Goal: Task Accomplishment & Management: Complete application form

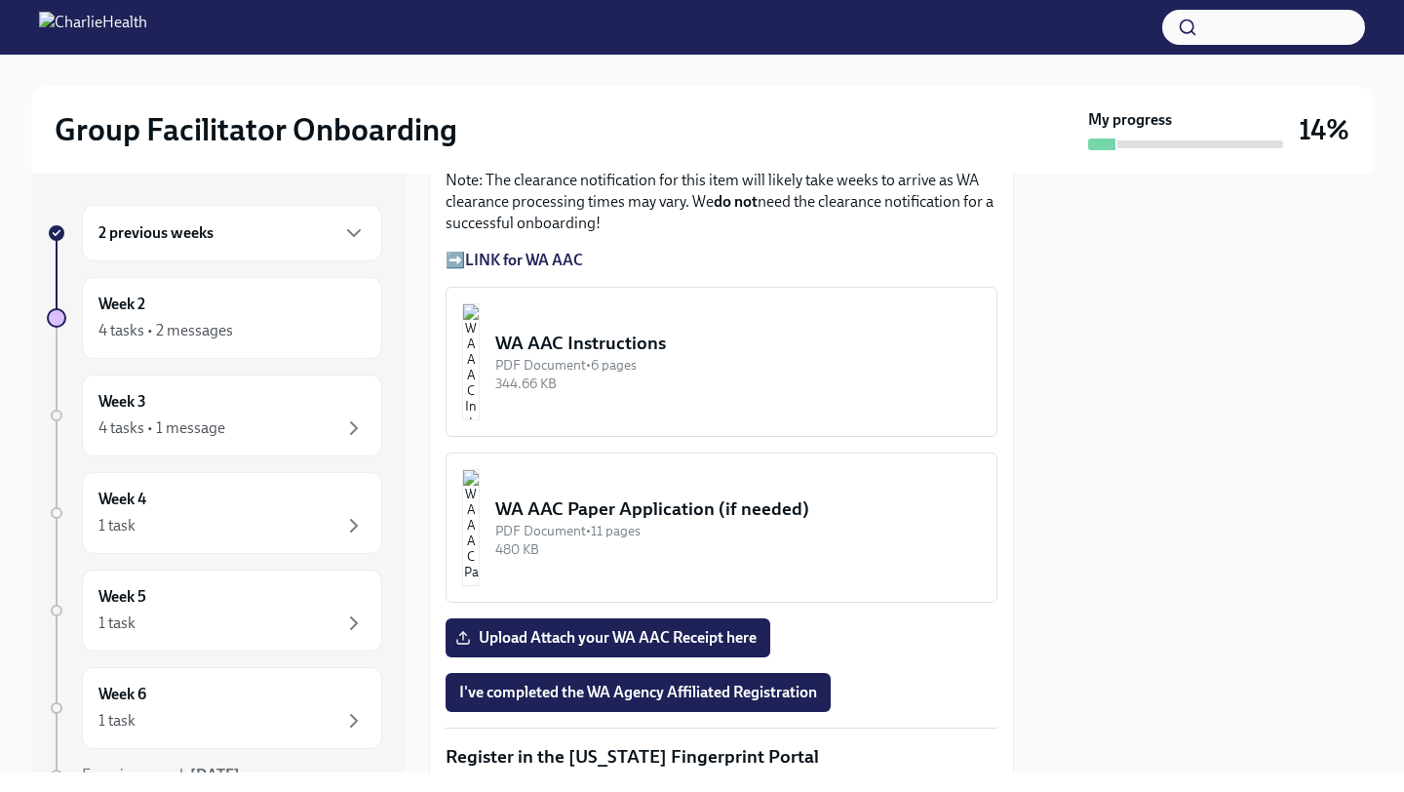
scroll to position [1720, 0]
click at [669, 355] on div "WA AAC Instructions" at bounding box center [738, 342] width 486 height 25
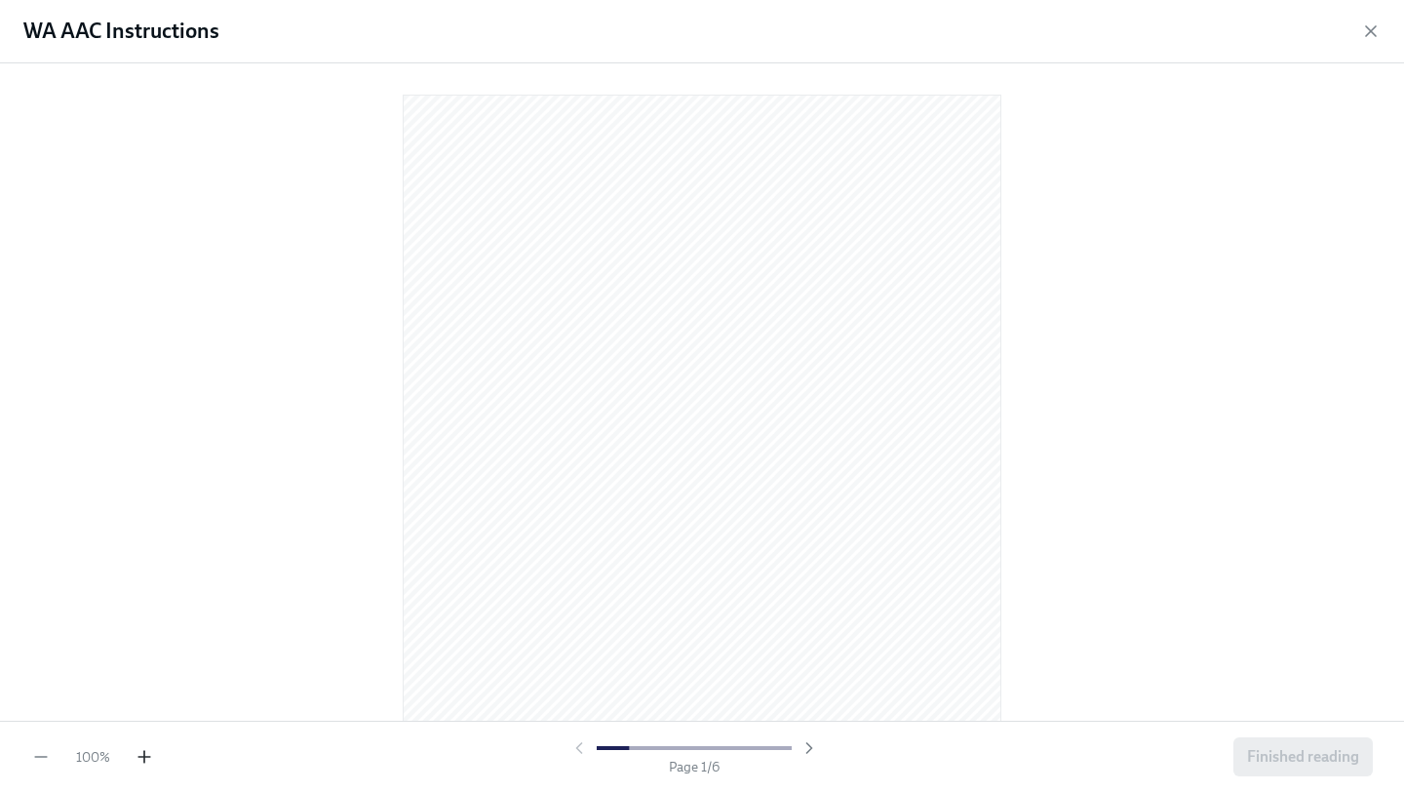
click at [148, 757] on icon "button" at bounding box center [144, 757] width 12 height 0
click at [148, 755] on icon "button" at bounding box center [145, 757] width 20 height 20
click at [1371, 32] on icon "button" at bounding box center [1371, 31] width 20 height 20
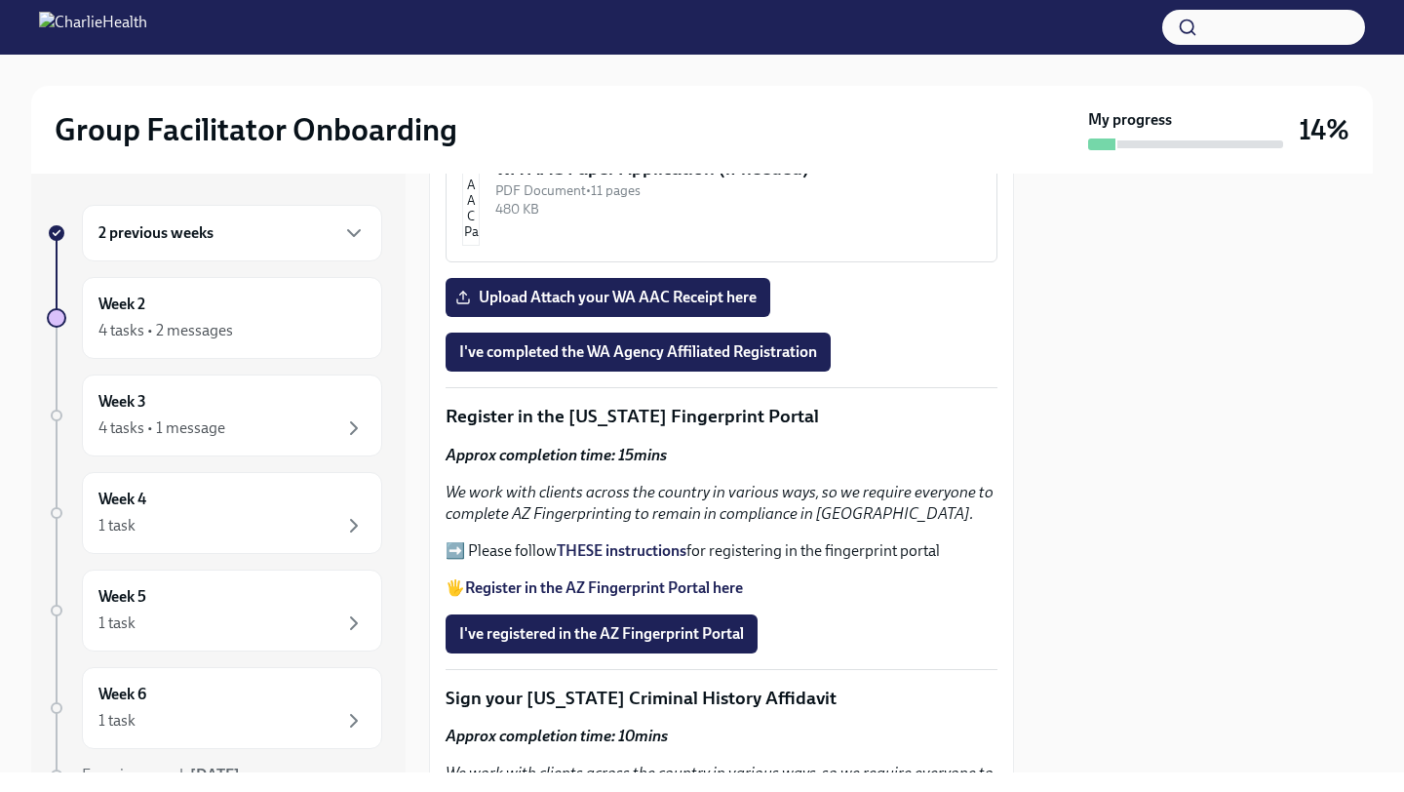
scroll to position [2063, 0]
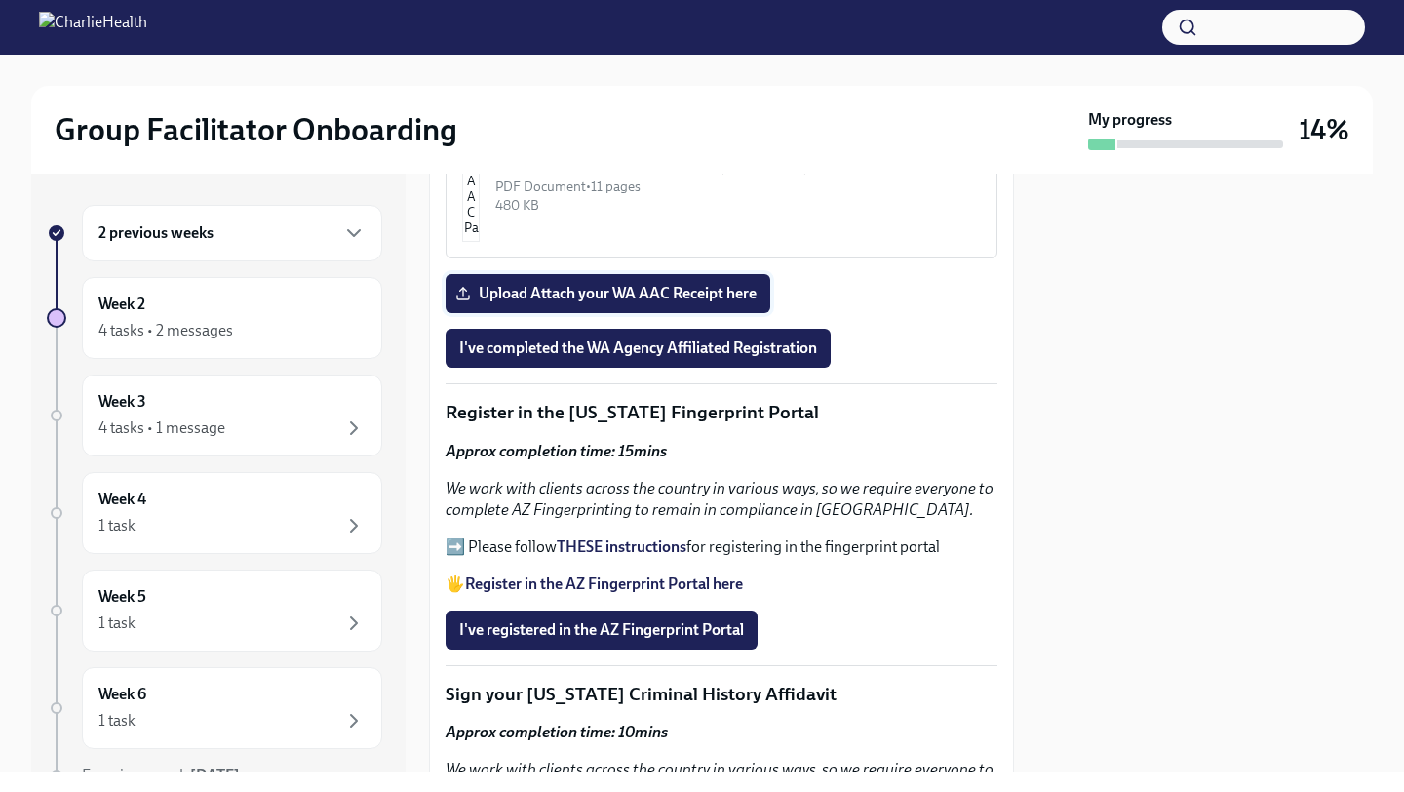
click at [709, 303] on span "Upload Attach your WA AAC Receipt here" at bounding box center [607, 294] width 297 height 20
click at [0, 0] on input "Upload Attach your WA AAC Receipt here" at bounding box center [0, 0] width 0 height 0
click at [709, 358] on span "I've completed the WA Agency Affiliated Registration" at bounding box center [638, 348] width 358 height 20
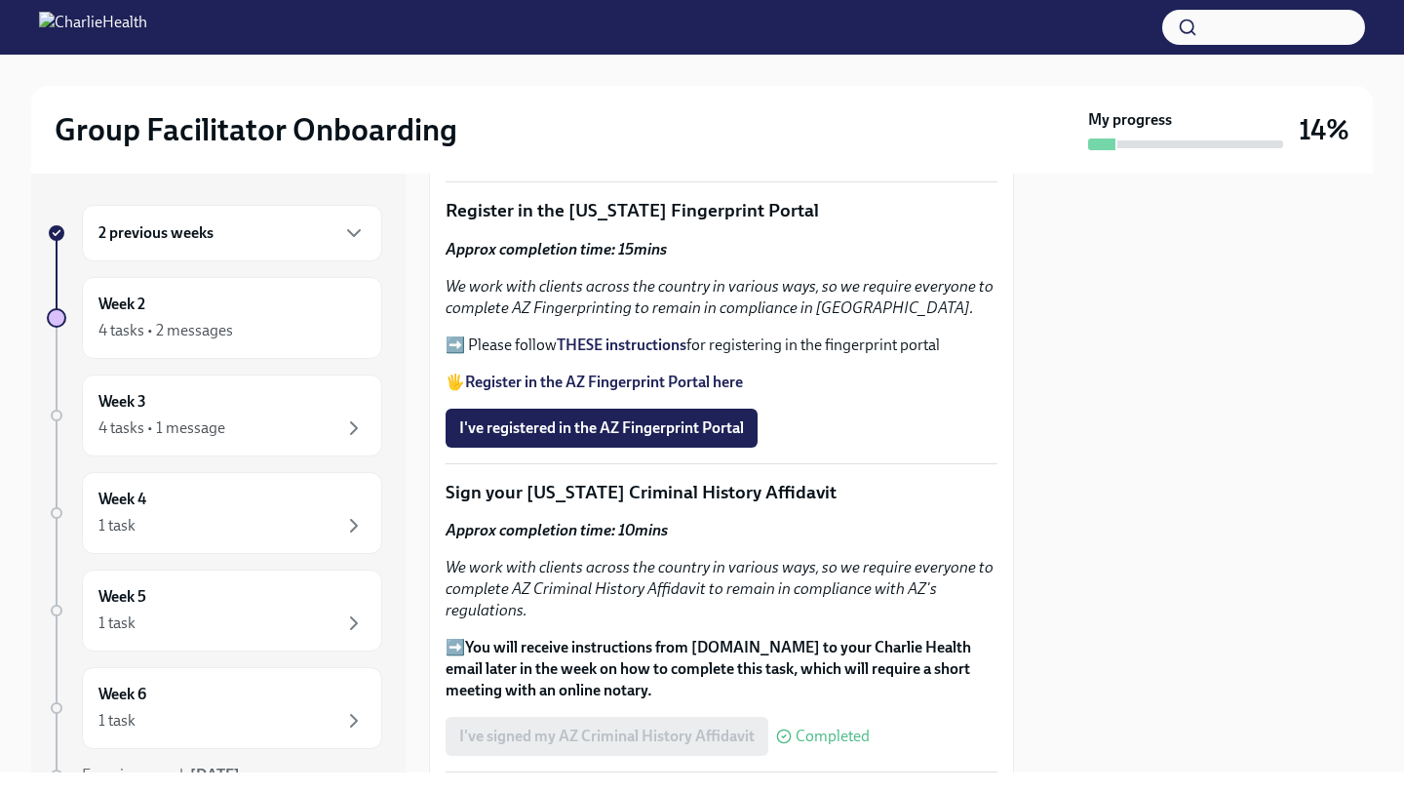
scroll to position [2219, 0]
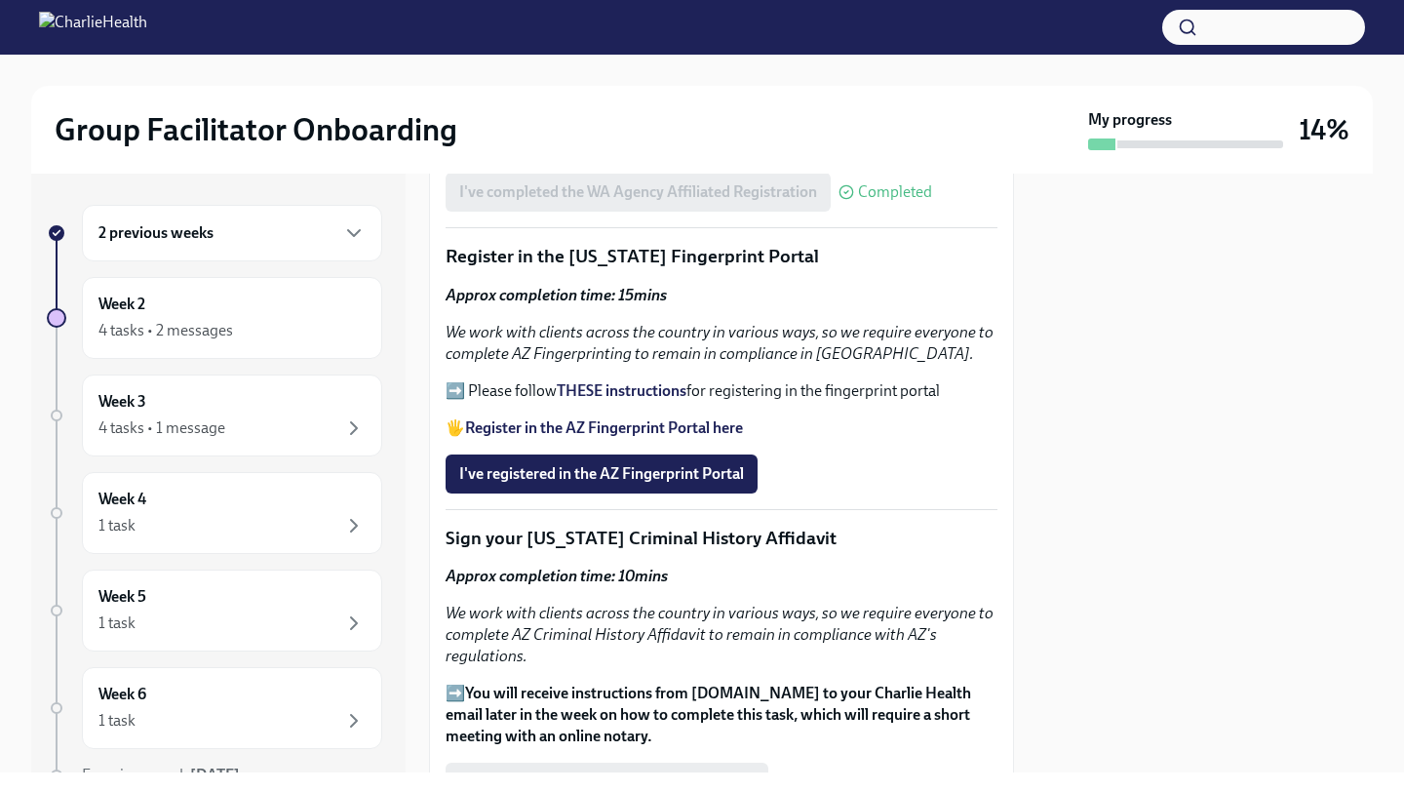
click at [617, 400] on strong "THESE instructions" at bounding box center [622, 390] width 130 height 19
click at [587, 437] on strong "Register in the AZ Fingerprint Portal here" at bounding box center [604, 427] width 278 height 19
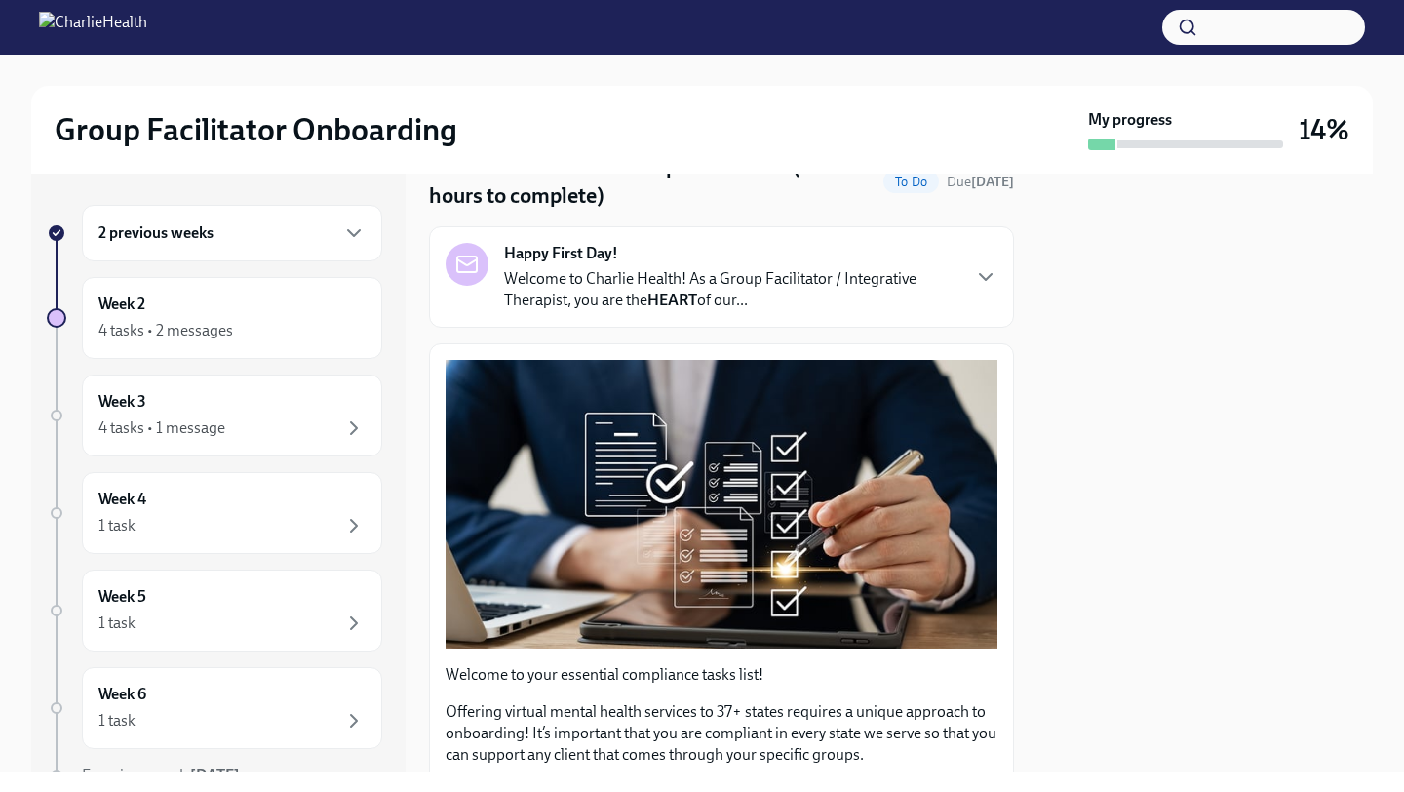
scroll to position [0, 0]
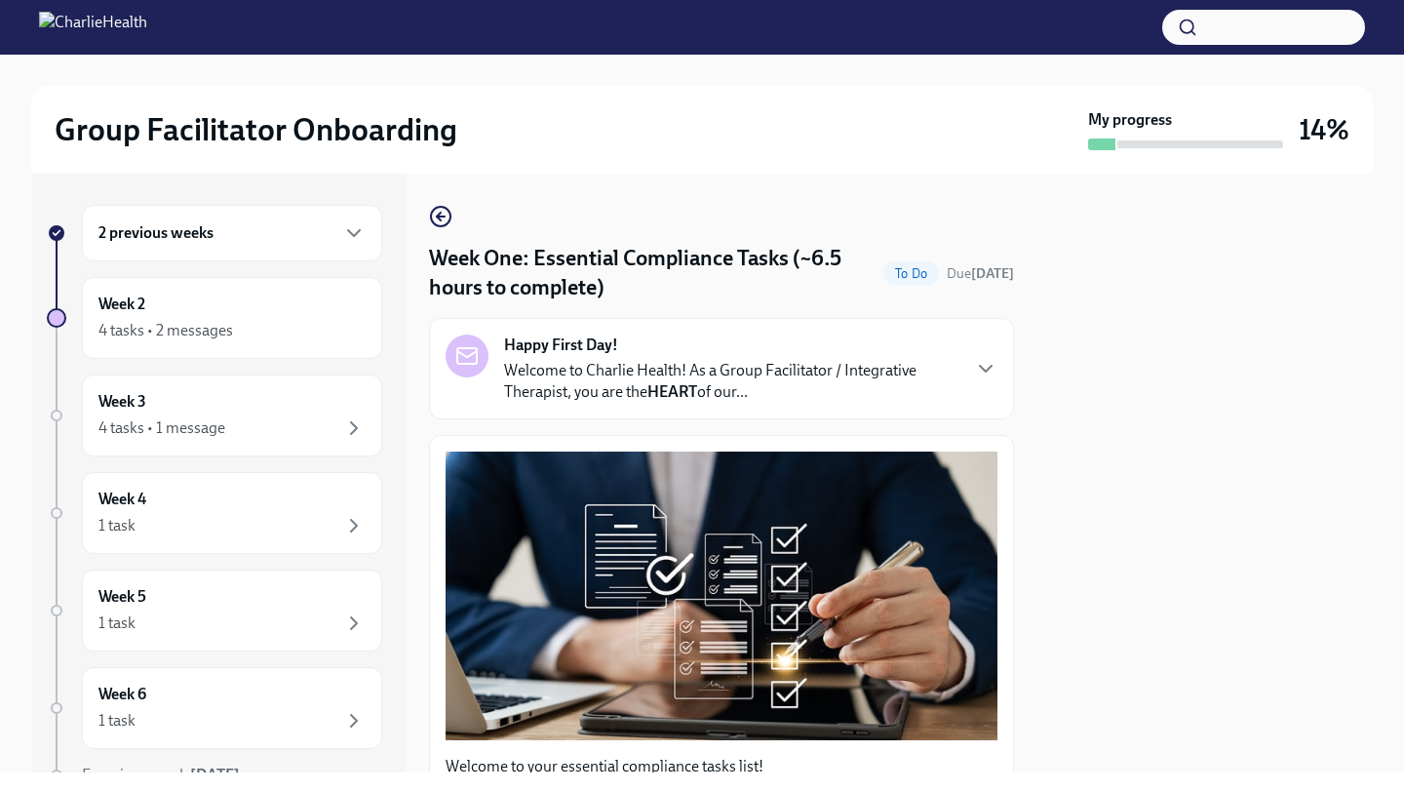
click at [757, 388] on p "Welcome to Charlie Health! As a Group Facilitator / Integrative Therapist, you …" at bounding box center [731, 381] width 454 height 43
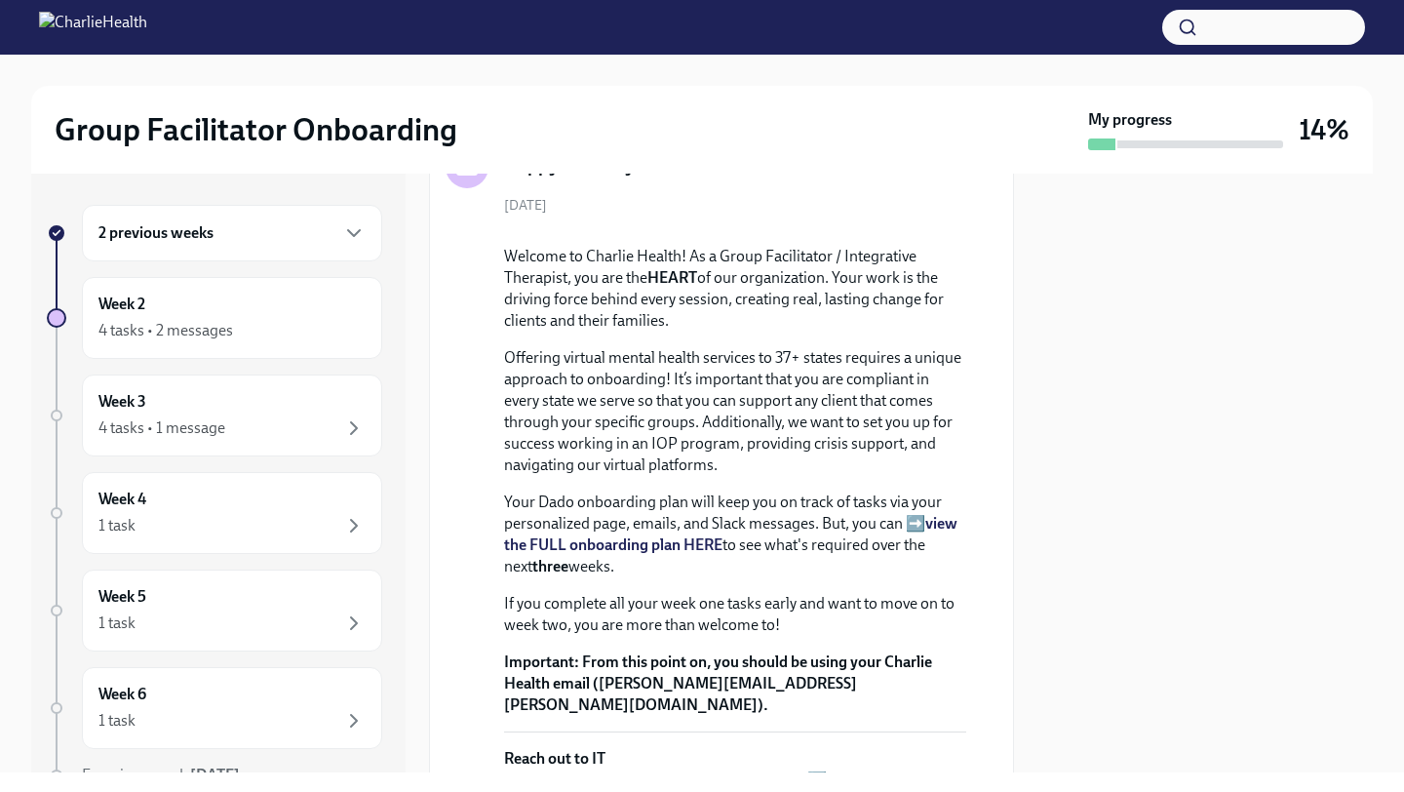
scroll to position [82, 0]
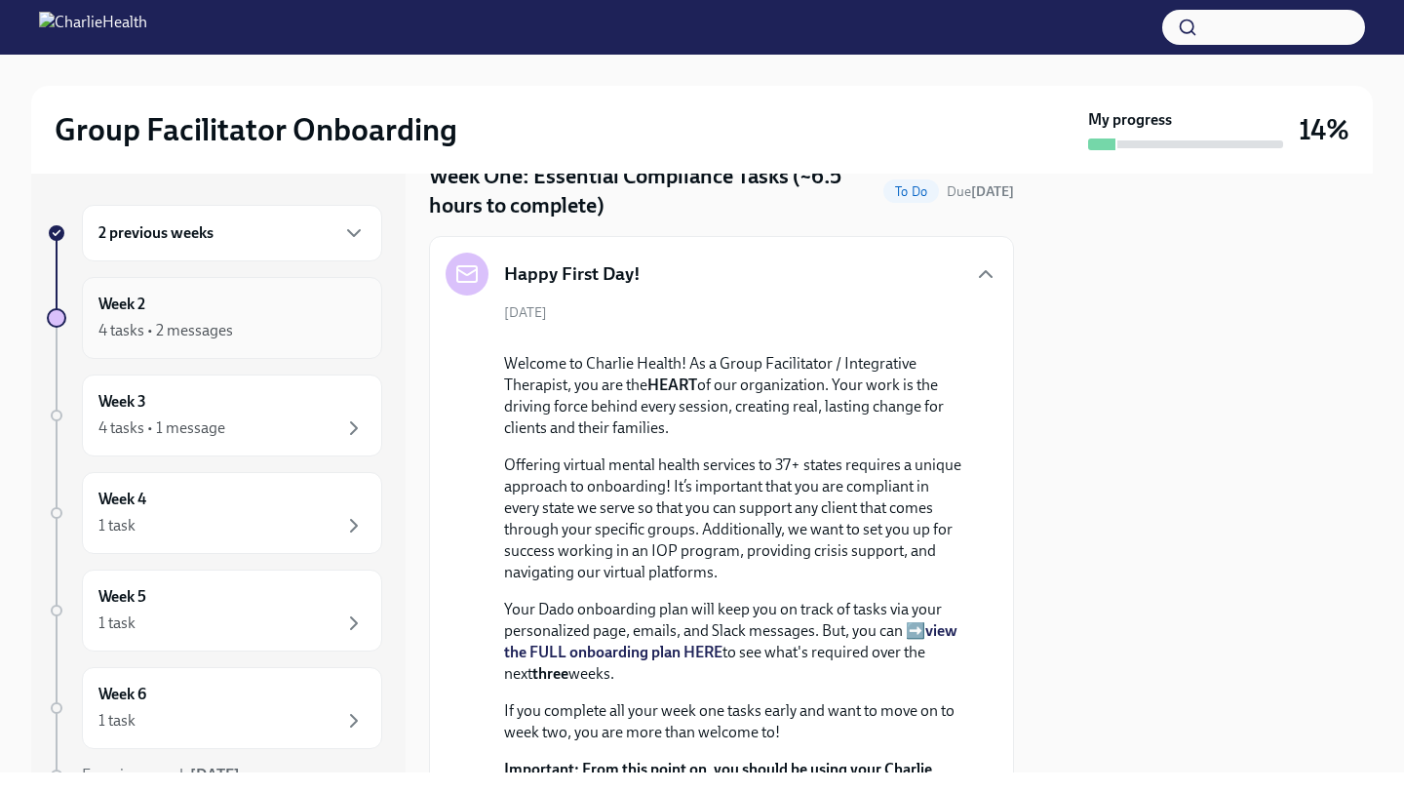
click at [286, 313] on div "Week 2 4 tasks • 2 messages" at bounding box center [231, 318] width 267 height 49
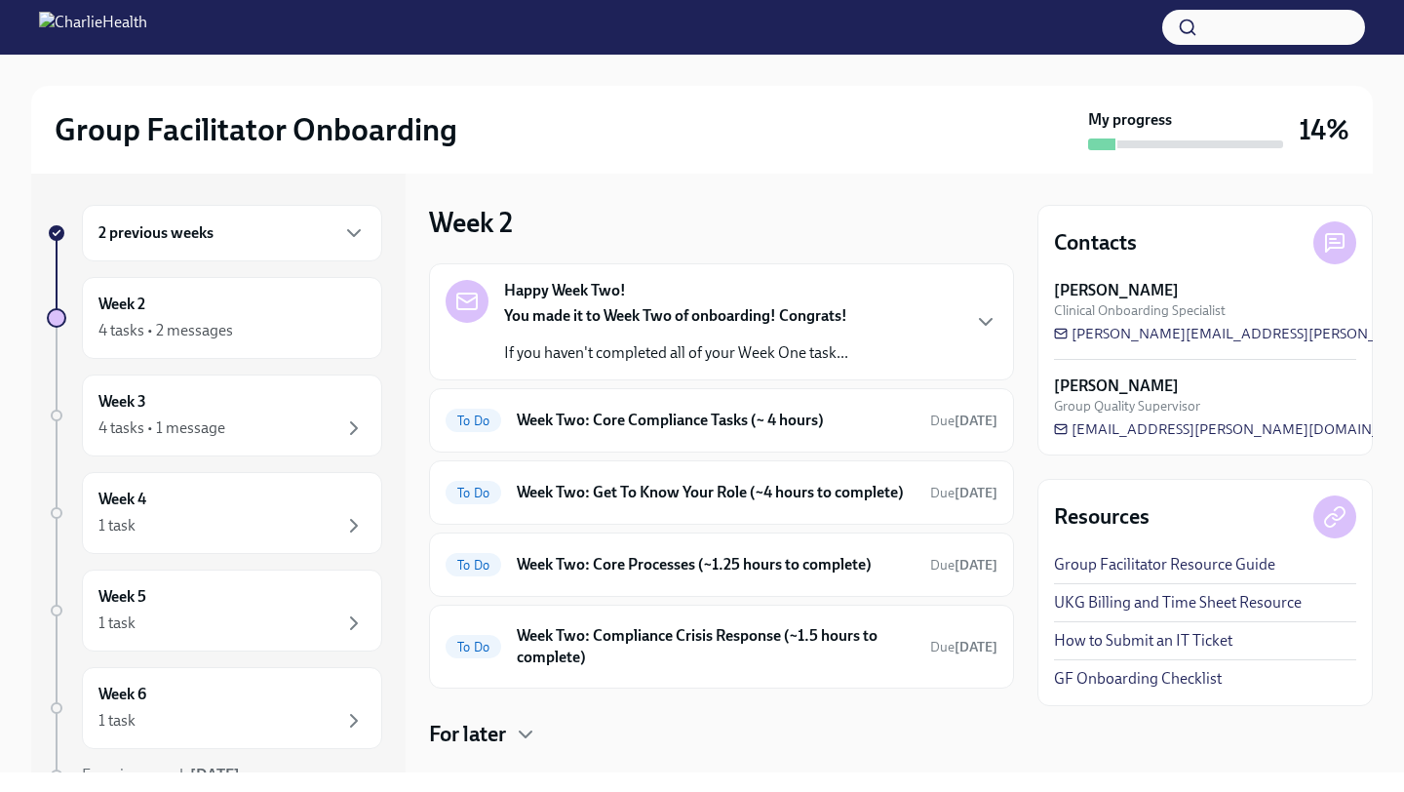
click at [309, 259] on div "2 previous weeks" at bounding box center [232, 233] width 300 height 57
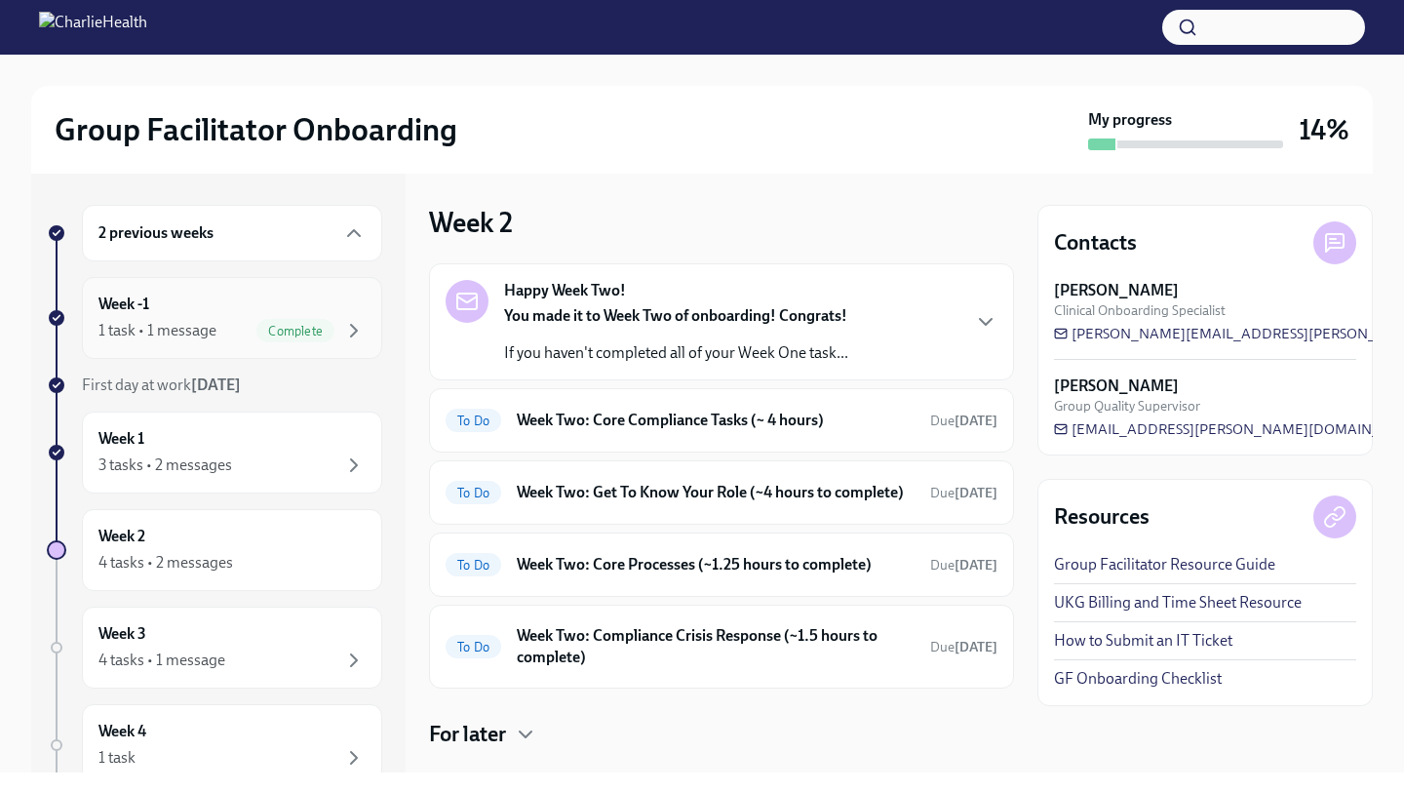
click at [322, 303] on div "Week -1 1 task • 1 message Complete" at bounding box center [231, 318] width 267 height 49
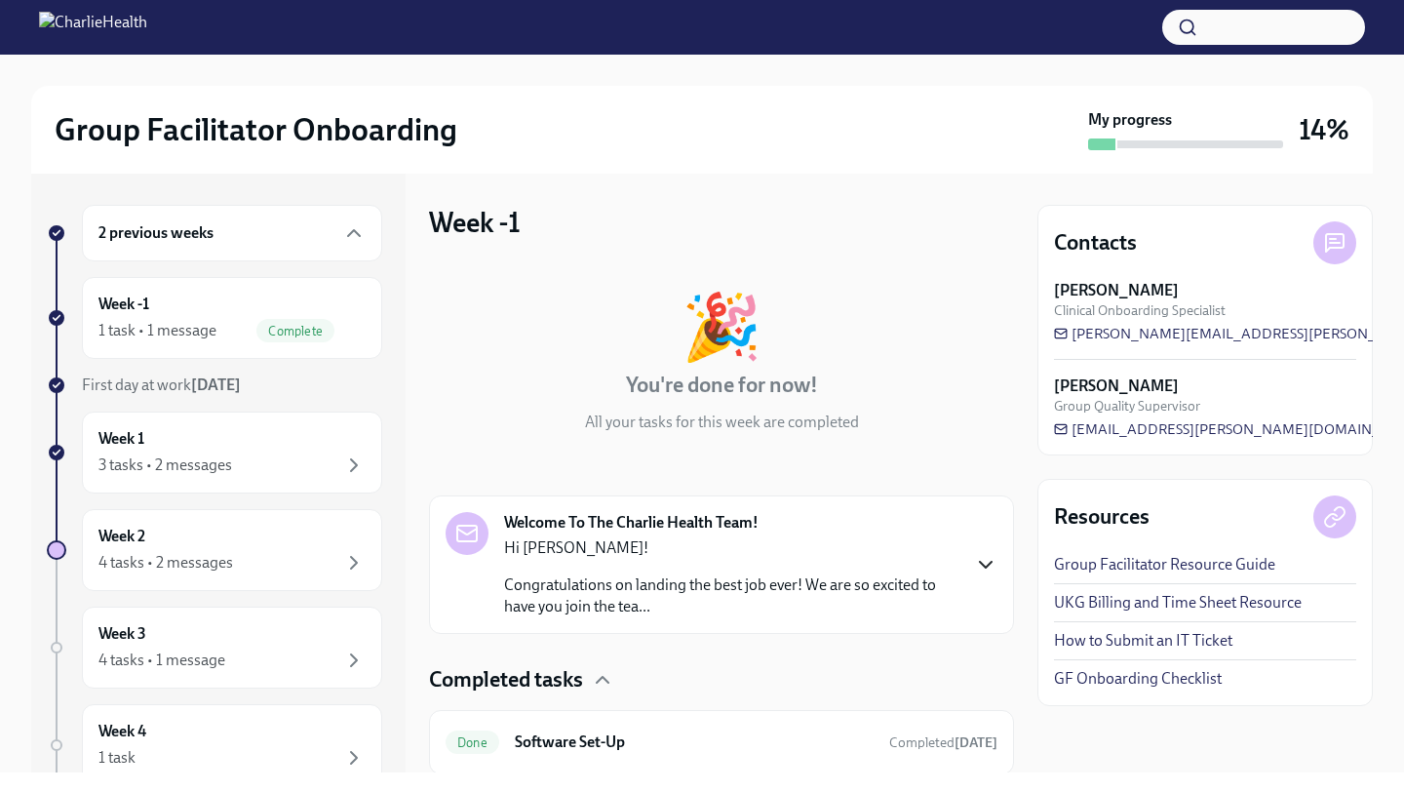
click at [974, 561] on icon "button" at bounding box center [985, 564] width 23 height 23
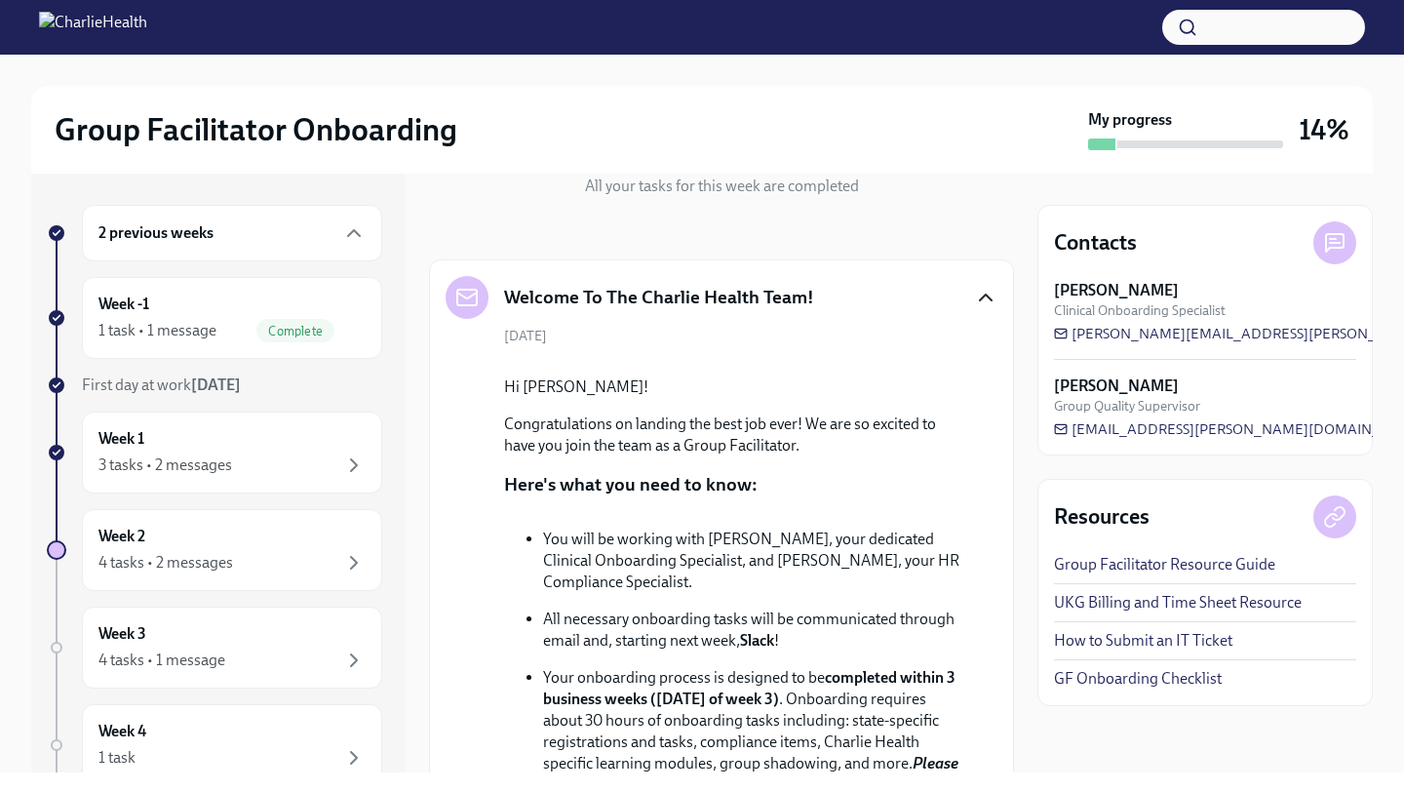
scroll to position [360, 0]
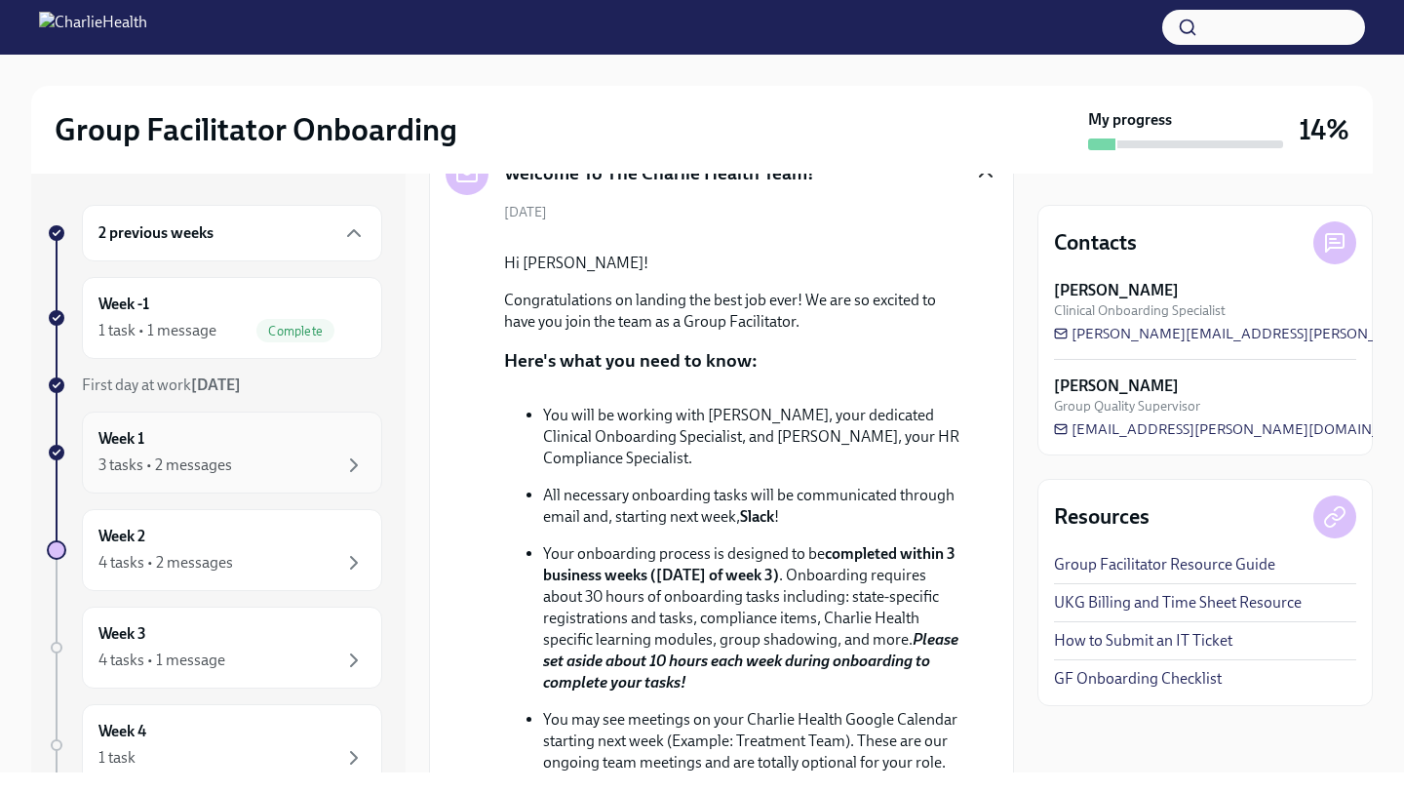
click at [249, 449] on div "Week 1 3 tasks • 2 messages" at bounding box center [231, 452] width 267 height 49
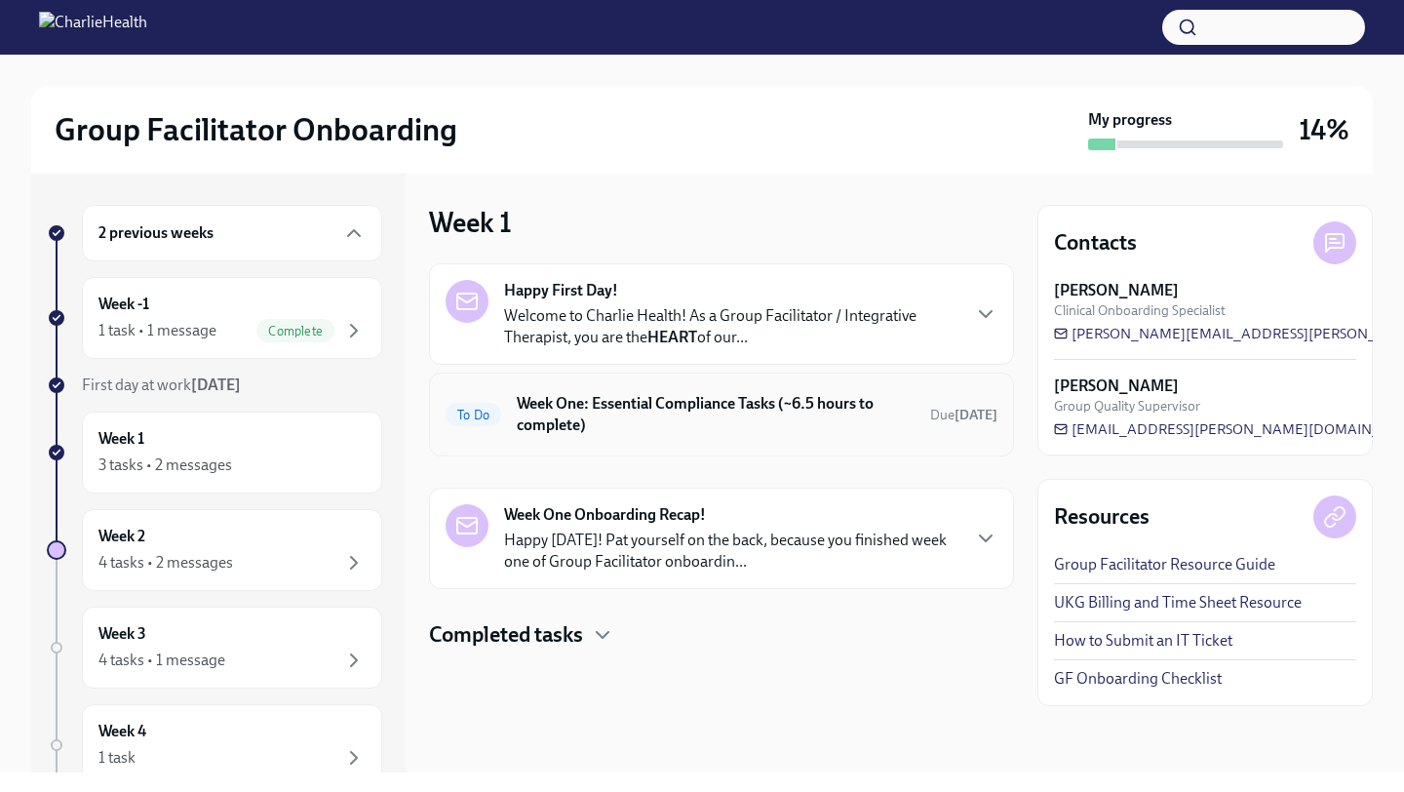
click at [665, 416] on h6 "Week One: Essential Compliance Tasks (~6.5 hours to complete)" at bounding box center [716, 414] width 398 height 43
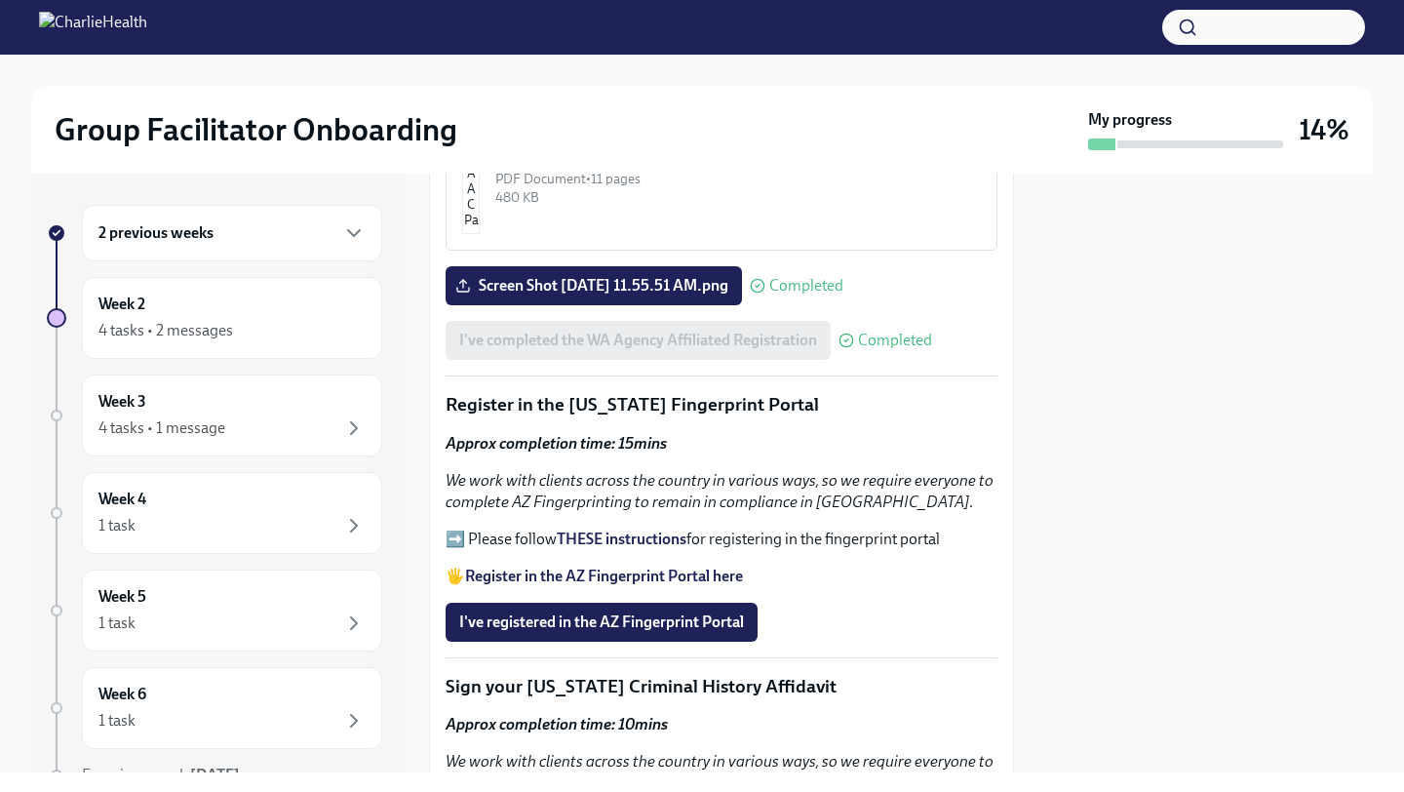
scroll to position [2174, 0]
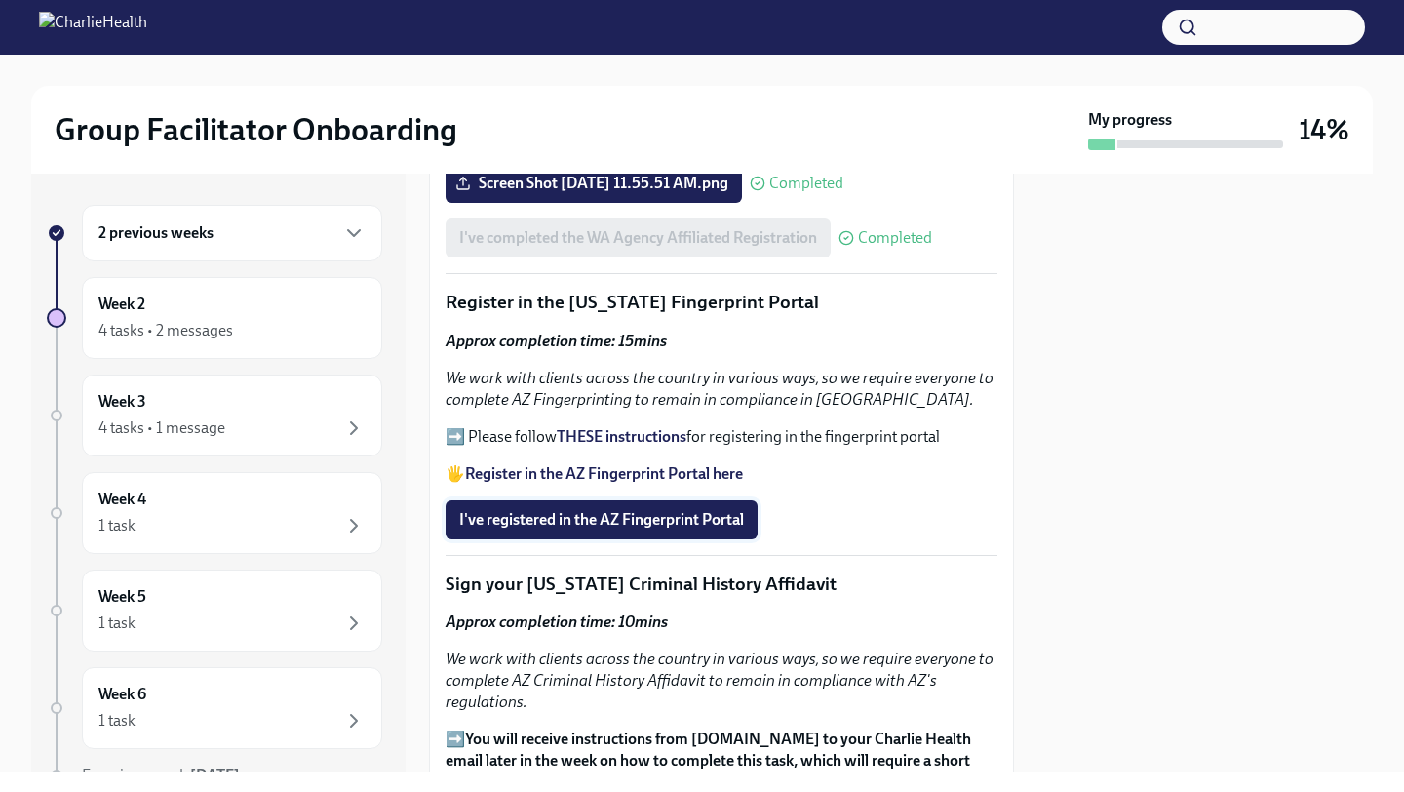
click at [691, 529] on span "I've registered in the AZ Fingerprint Portal" at bounding box center [601, 520] width 285 height 20
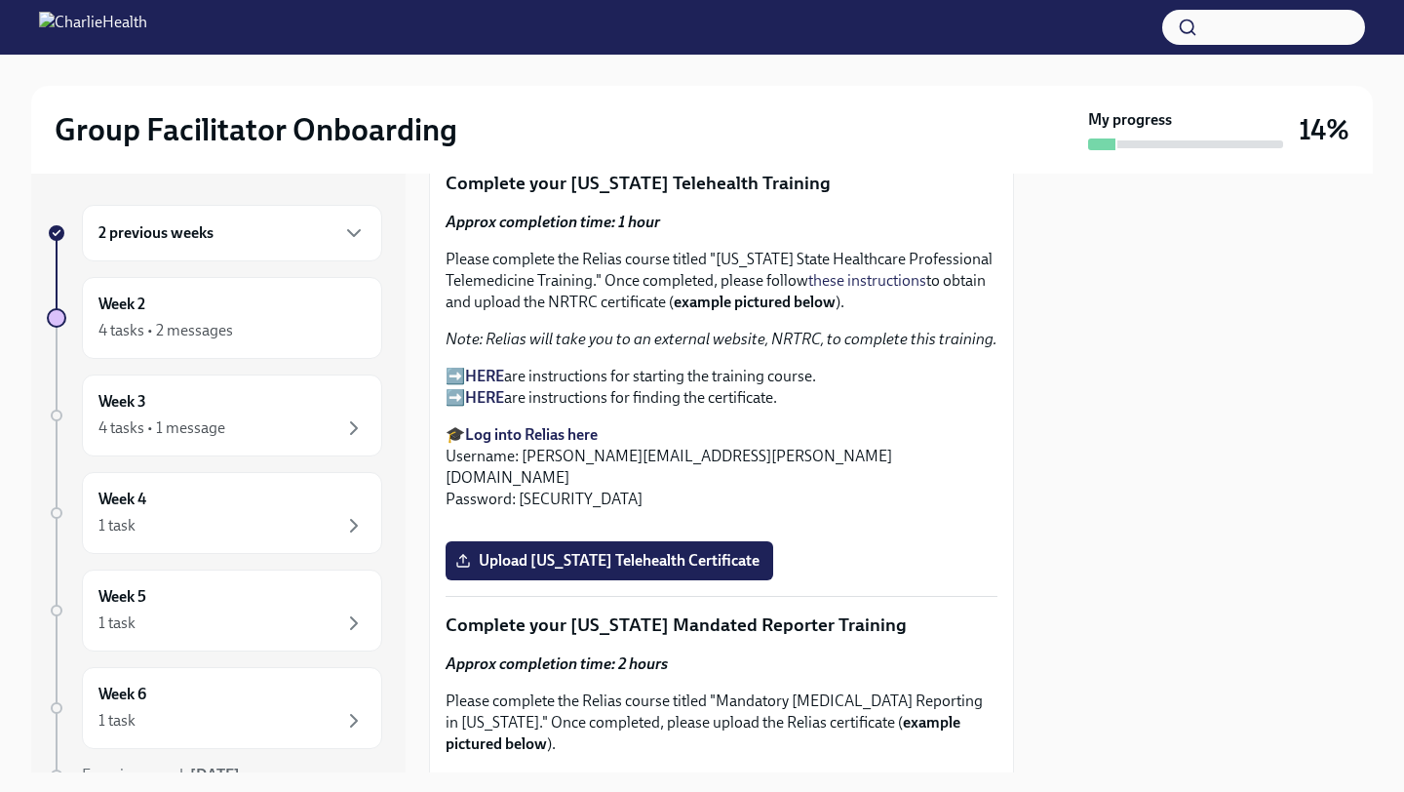
scroll to position [2862, 0]
